Goal: Information Seeking & Learning: Learn about a topic

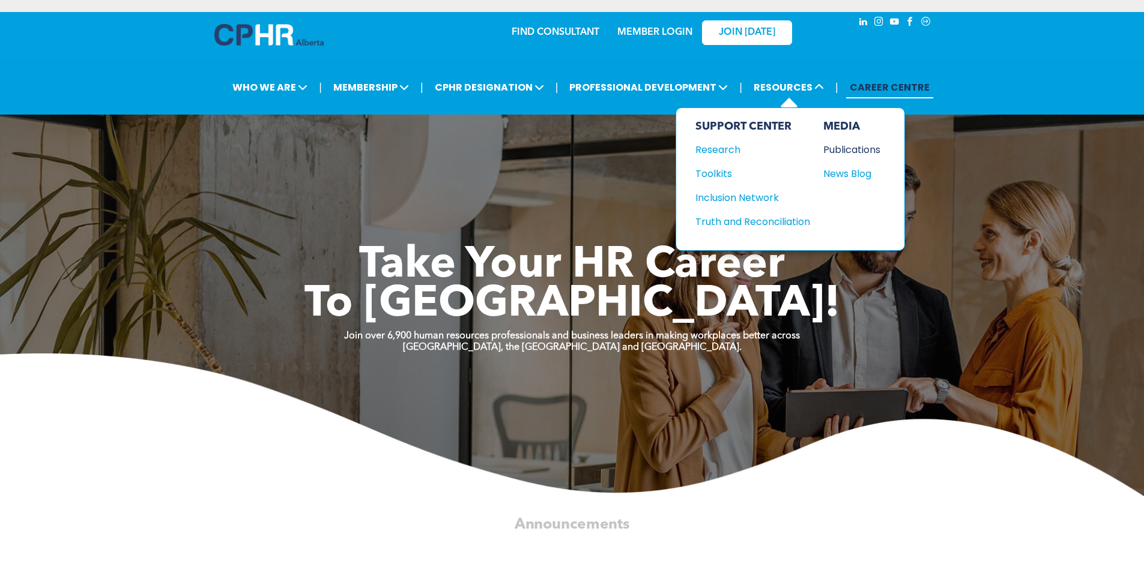
click at [861, 149] on div "Publications" at bounding box center [849, 149] width 52 height 15
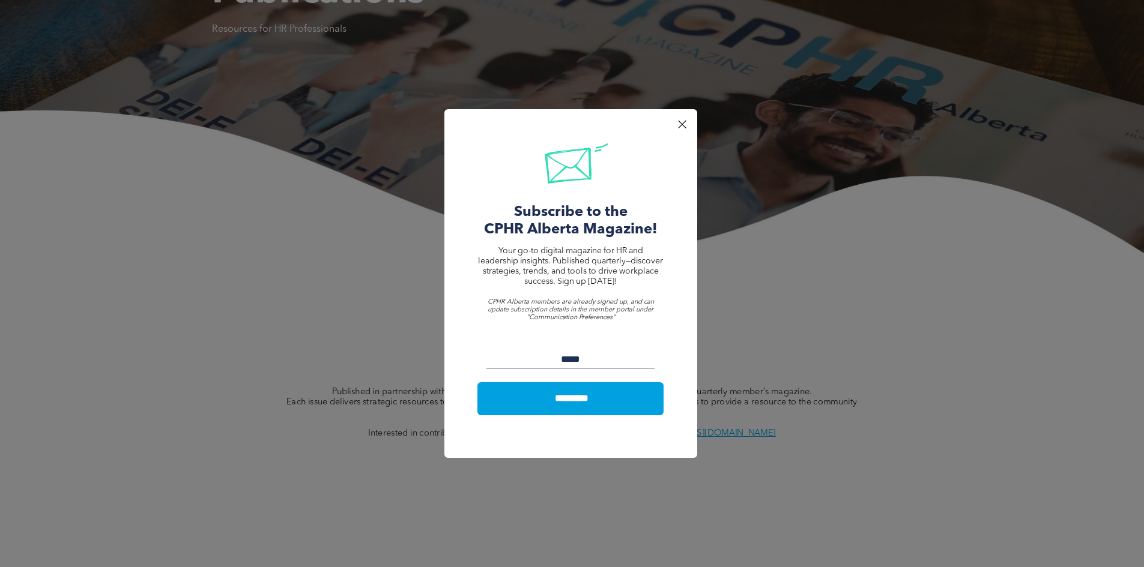
scroll to position [240, 0]
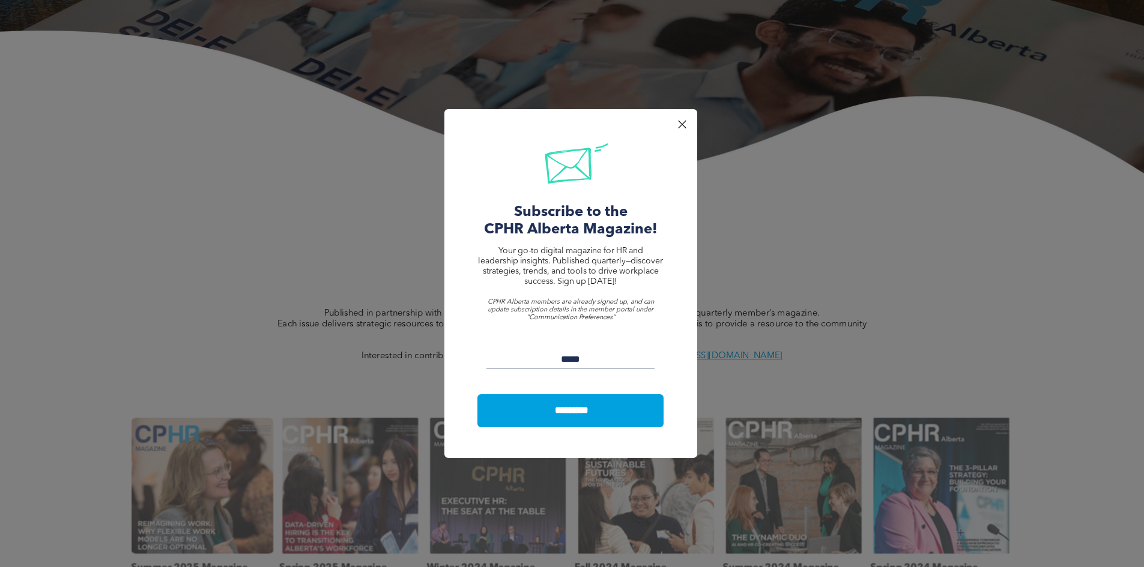
click at [693, 131] on div "Share by: Subscribe to the CPHR Alberta Magazine! Your go-to digital magazine f…" at bounding box center [570, 283] width 253 height 349
click at [682, 119] on div at bounding box center [682, 124] width 16 height 16
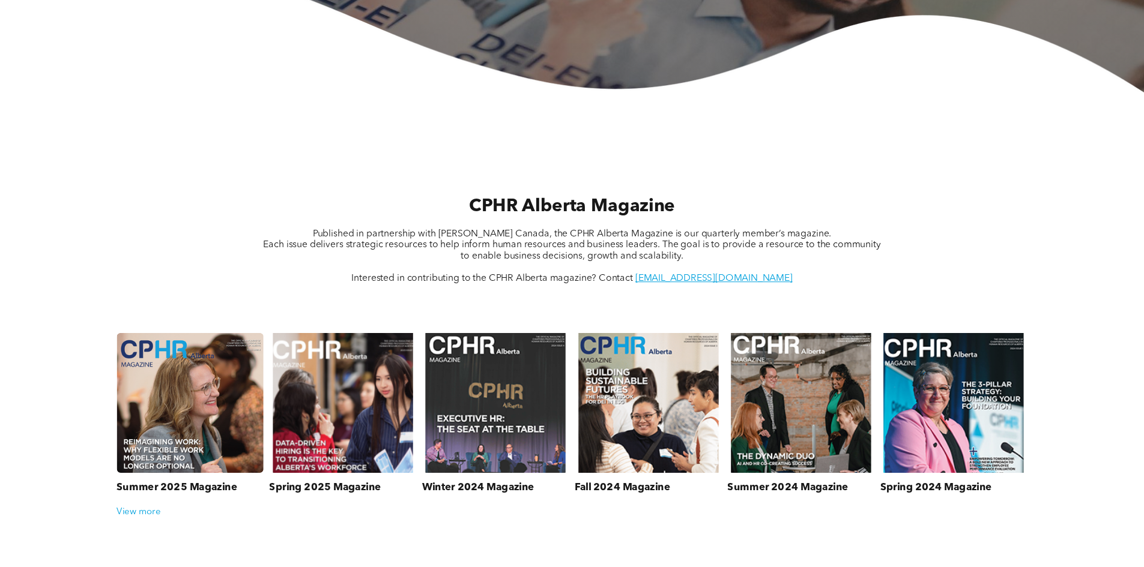
scroll to position [360, 0]
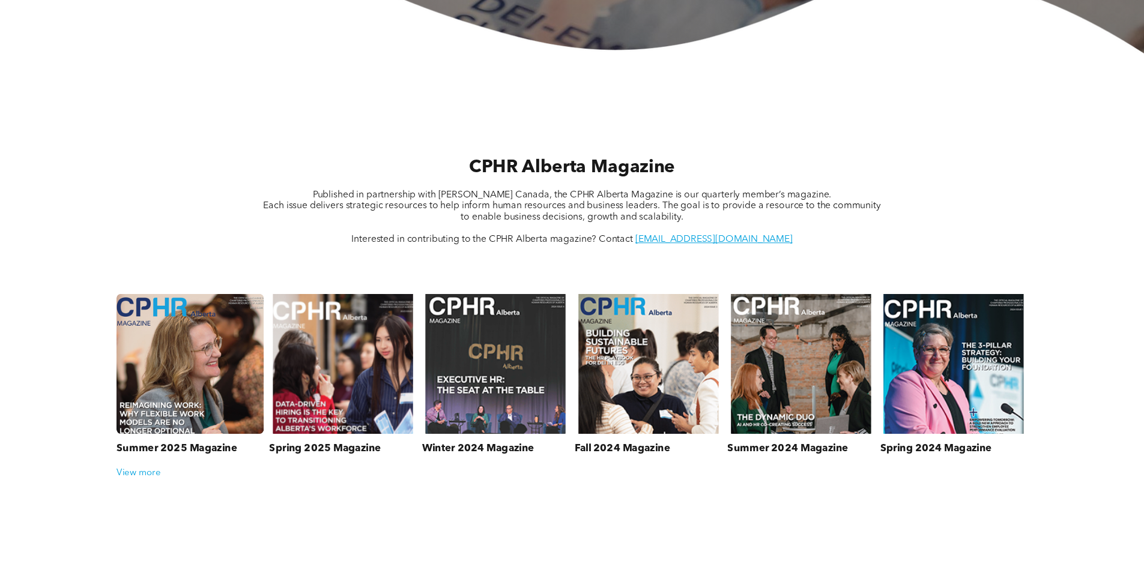
click at [164, 355] on link at bounding box center [190, 363] width 156 height 148
